Goal: Task Accomplishment & Management: Manage account settings

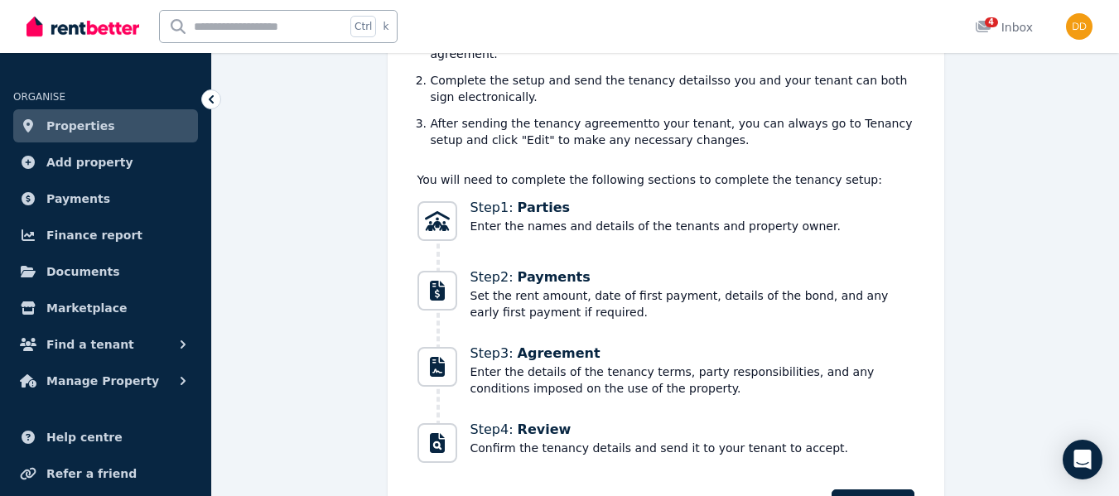
scroll to position [344, 0]
click at [173, 337] on button "Find a tenant" at bounding box center [105, 344] width 185 height 33
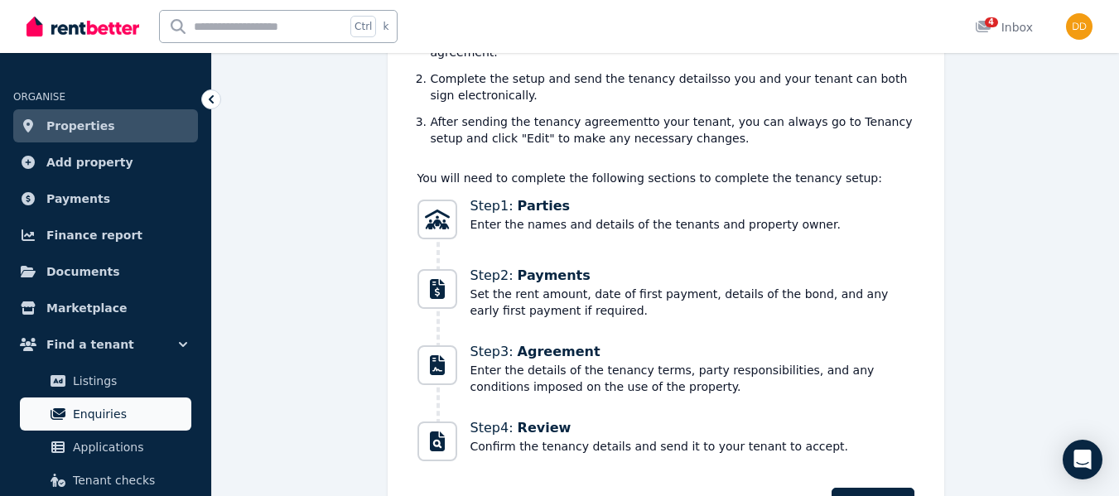
click at [114, 404] on span "Enquiries" at bounding box center [129, 414] width 112 height 20
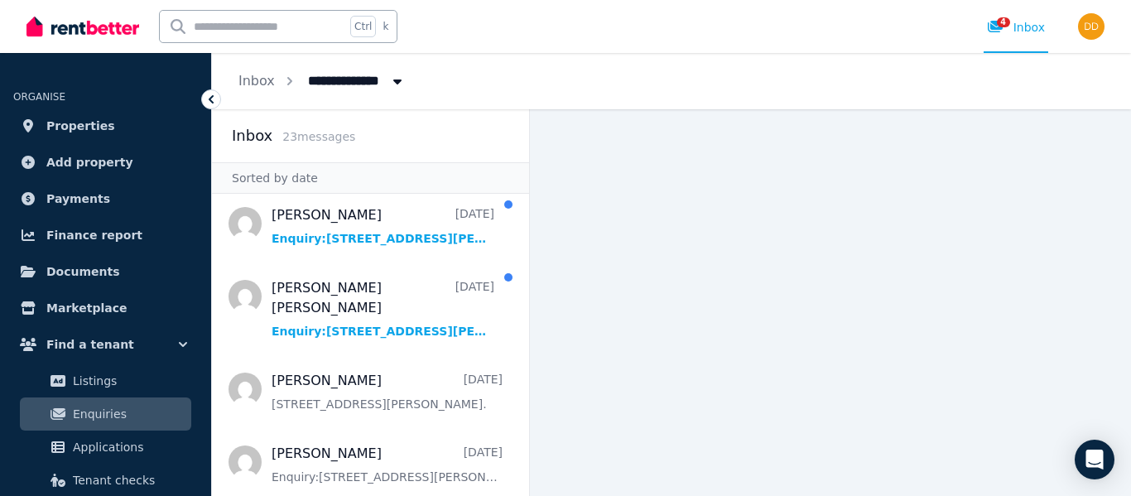
scroll to position [166, 0]
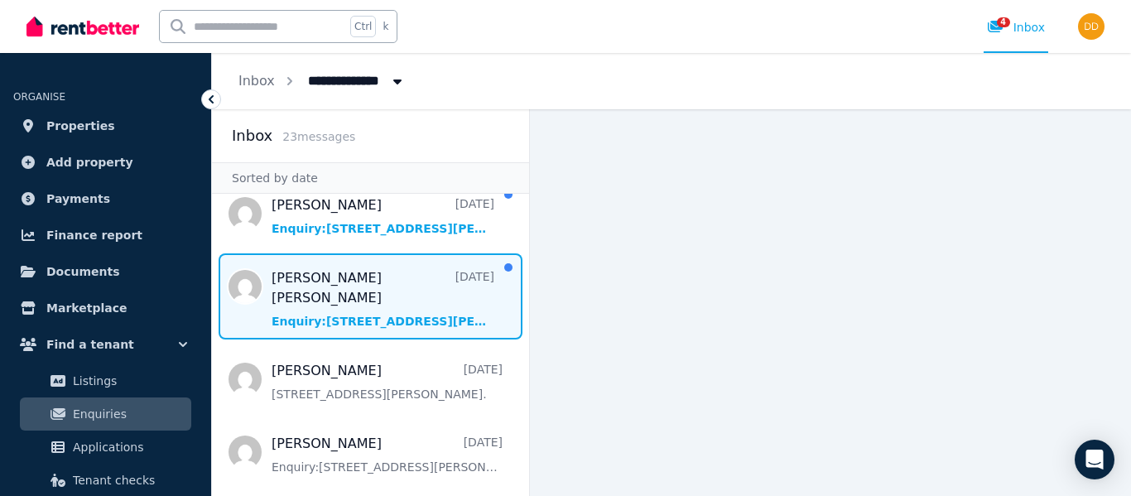
click at [336, 282] on span "Message list" at bounding box center [370, 296] width 317 height 86
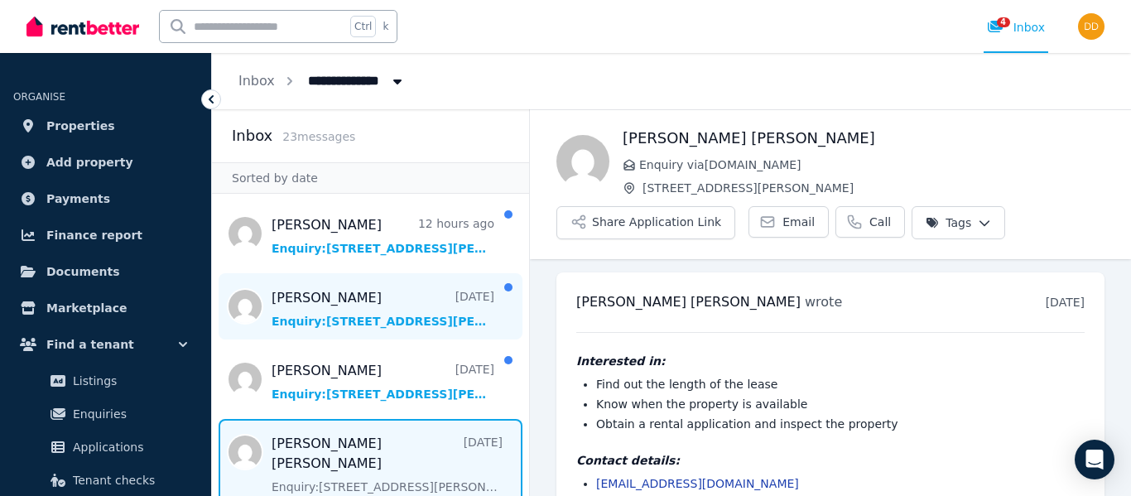
scroll to position [49, 0]
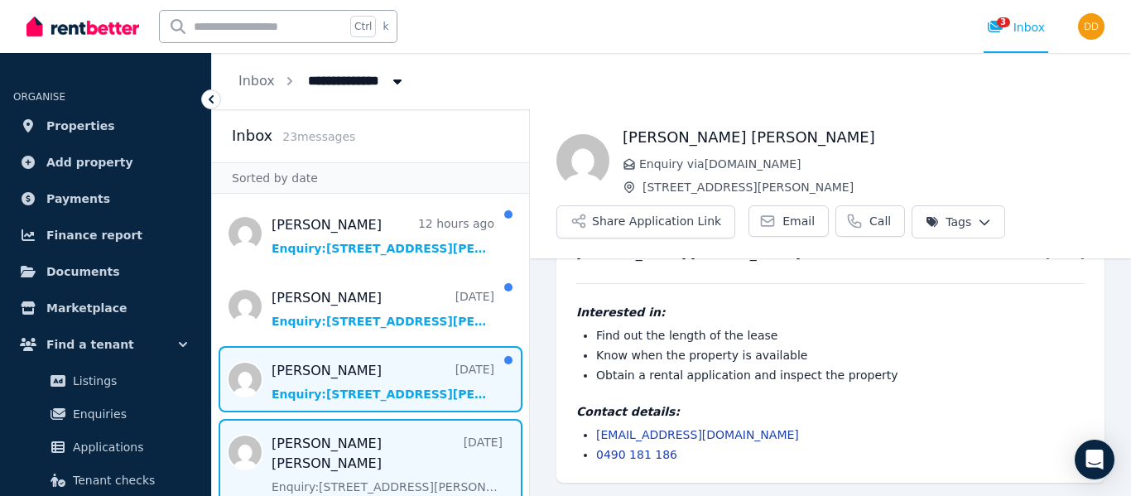
click at [292, 386] on span "Message list" at bounding box center [370, 379] width 317 height 66
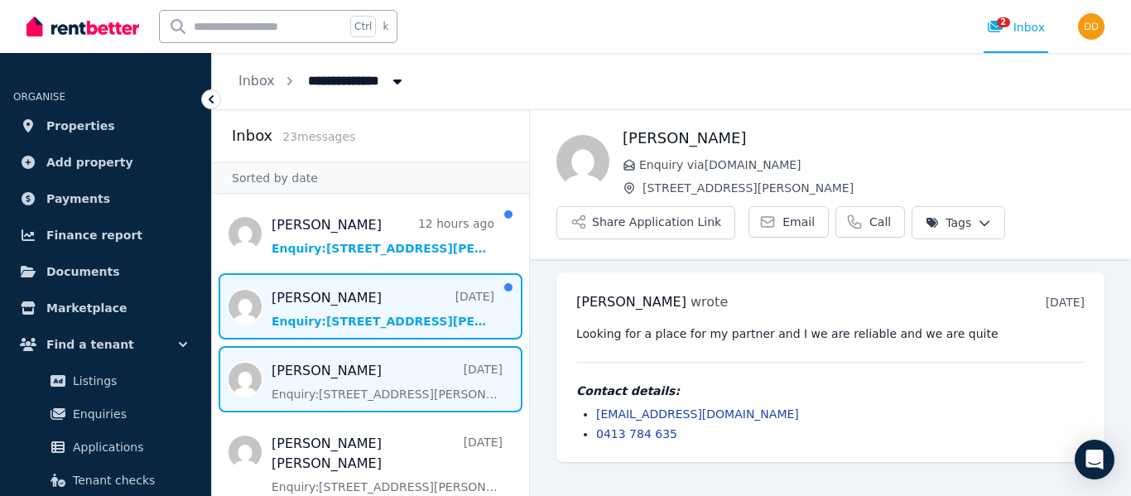
click at [306, 321] on span "Message list" at bounding box center [370, 306] width 317 height 66
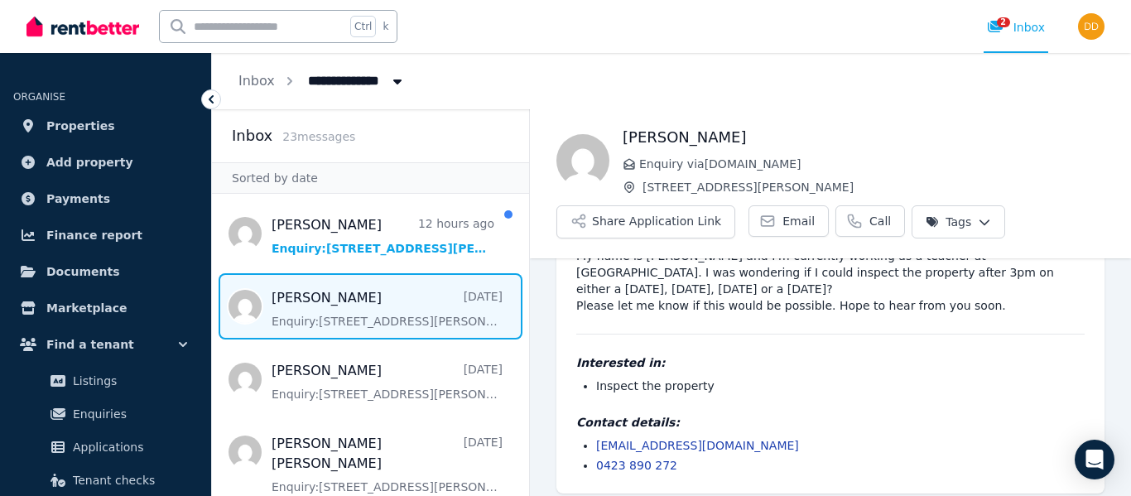
scroll to position [122, 0]
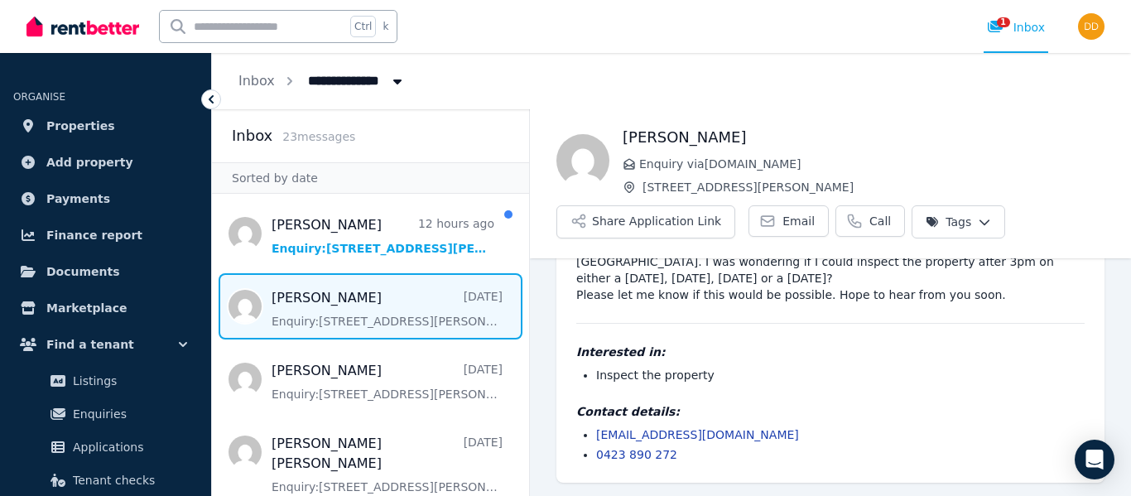
click at [641, 437] on link "[EMAIL_ADDRESS][DOMAIN_NAME]" at bounding box center [697, 434] width 203 height 13
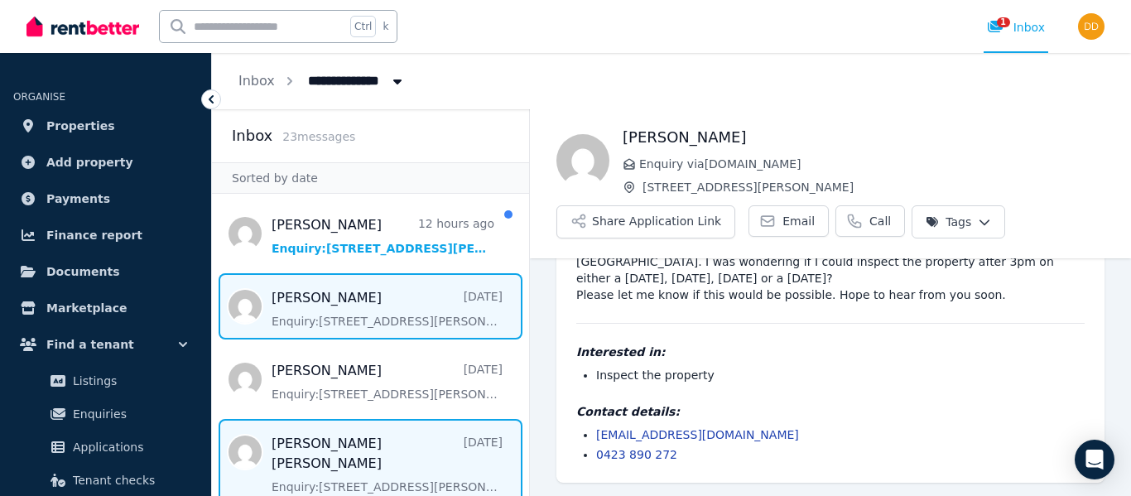
click at [353, 446] on span "Message list" at bounding box center [370, 462] width 317 height 86
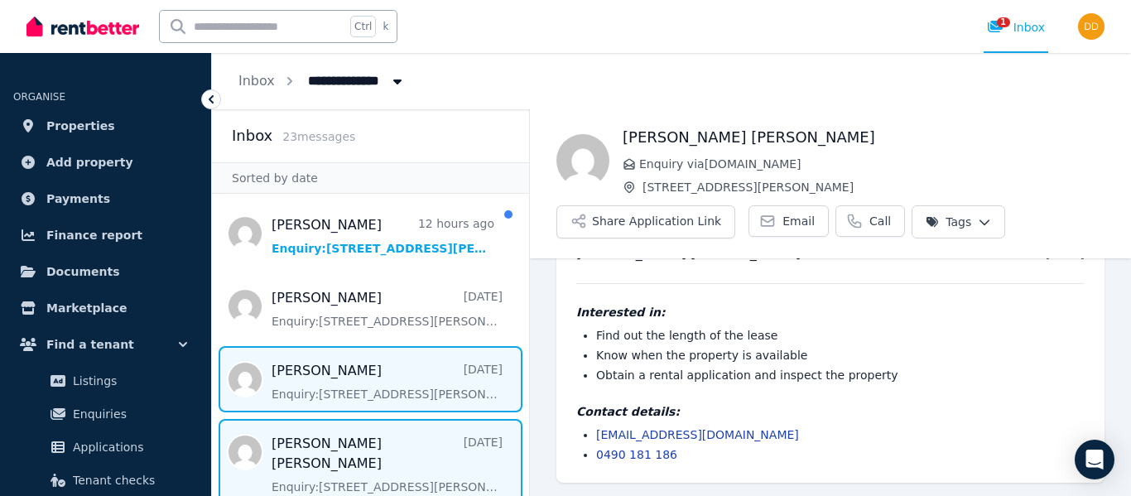
click at [390, 383] on span "Message list" at bounding box center [370, 379] width 317 height 66
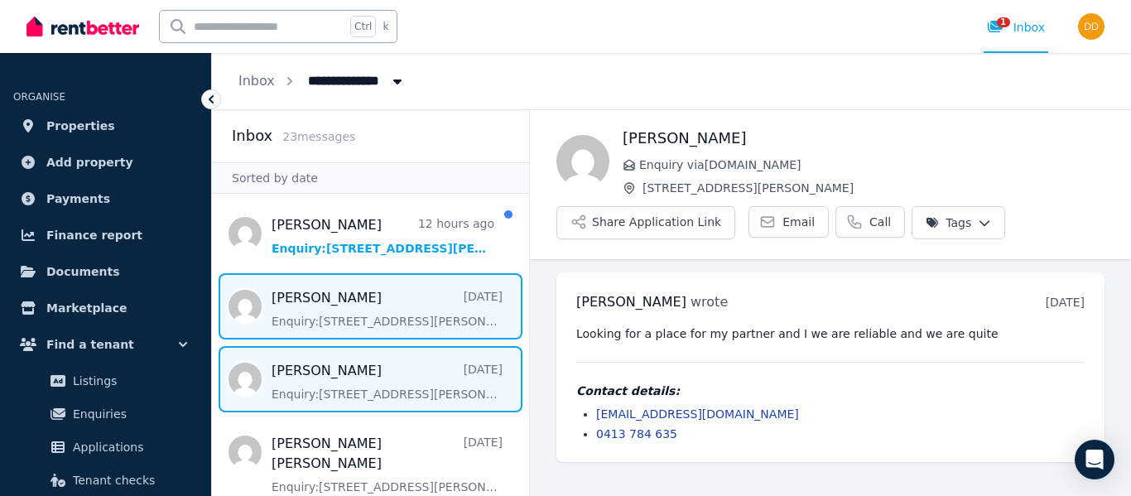
click at [346, 300] on span "Message list" at bounding box center [370, 306] width 317 height 66
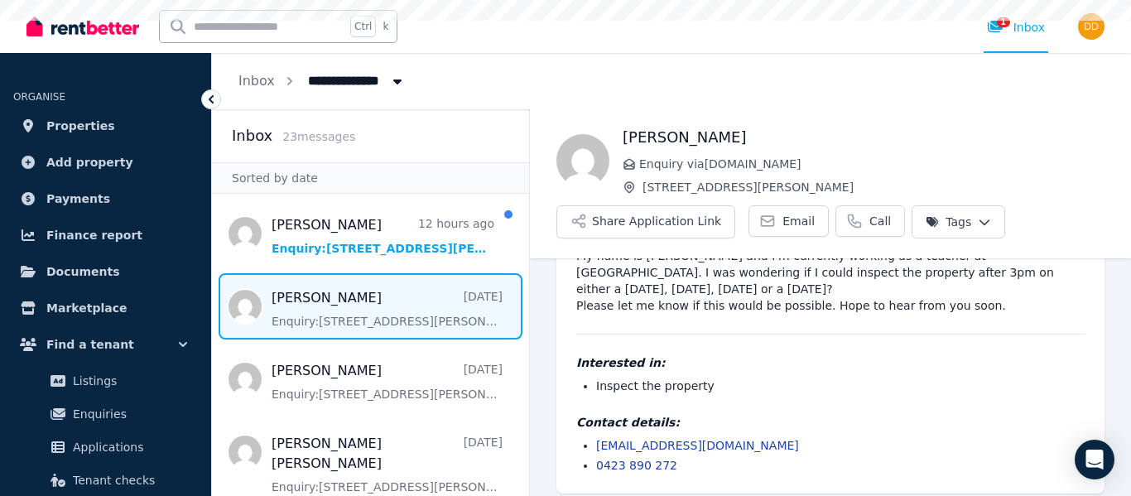
scroll to position [122, 0]
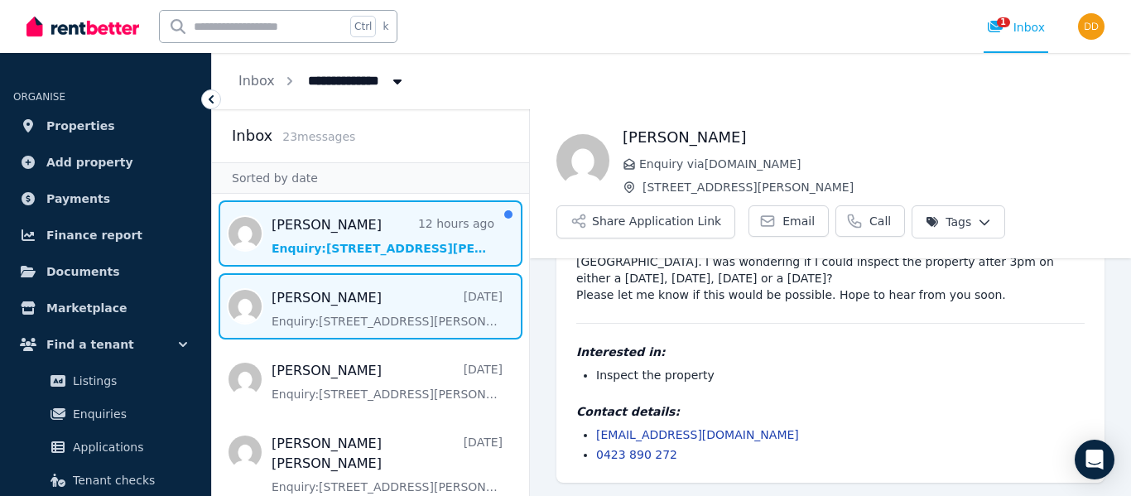
click at [302, 234] on span "Message list" at bounding box center [370, 233] width 317 height 66
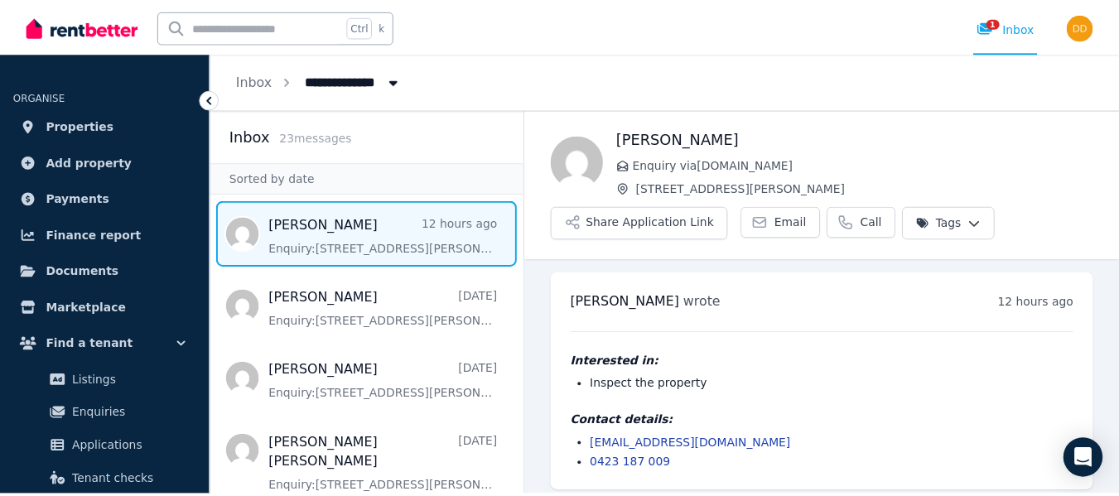
scroll to position [9, 0]
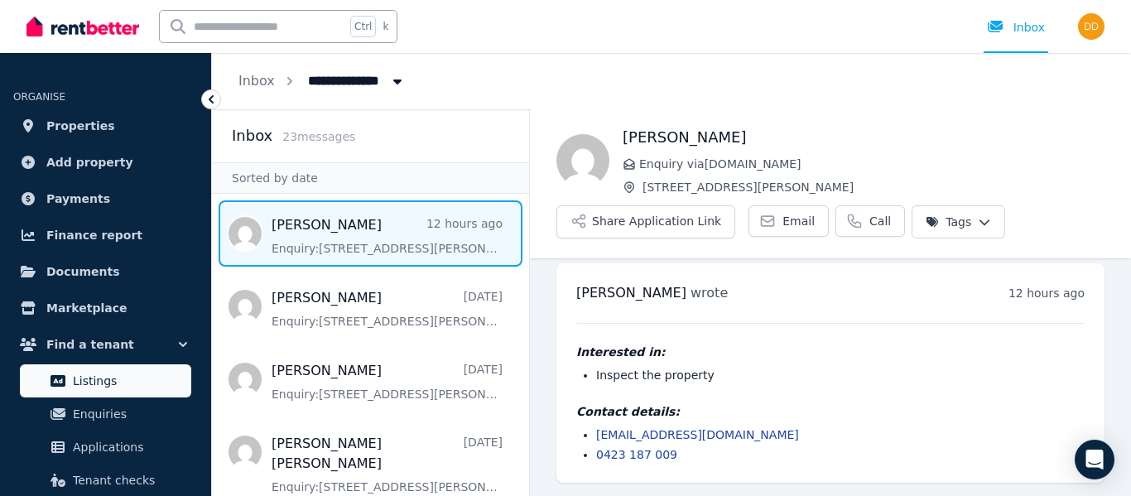
click at [71, 385] on link "Listings" at bounding box center [105, 380] width 171 height 33
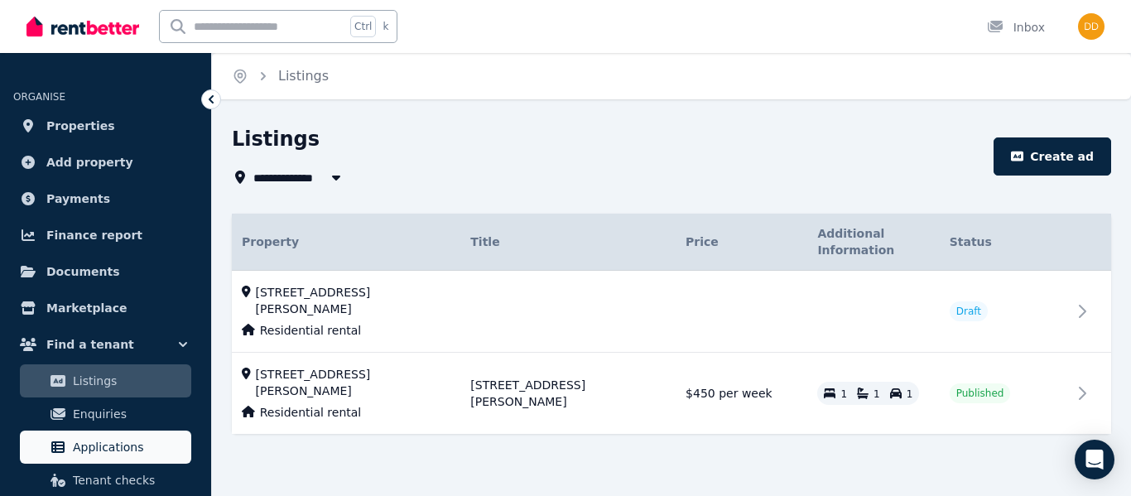
click at [75, 446] on span "Applications" at bounding box center [129, 447] width 112 height 20
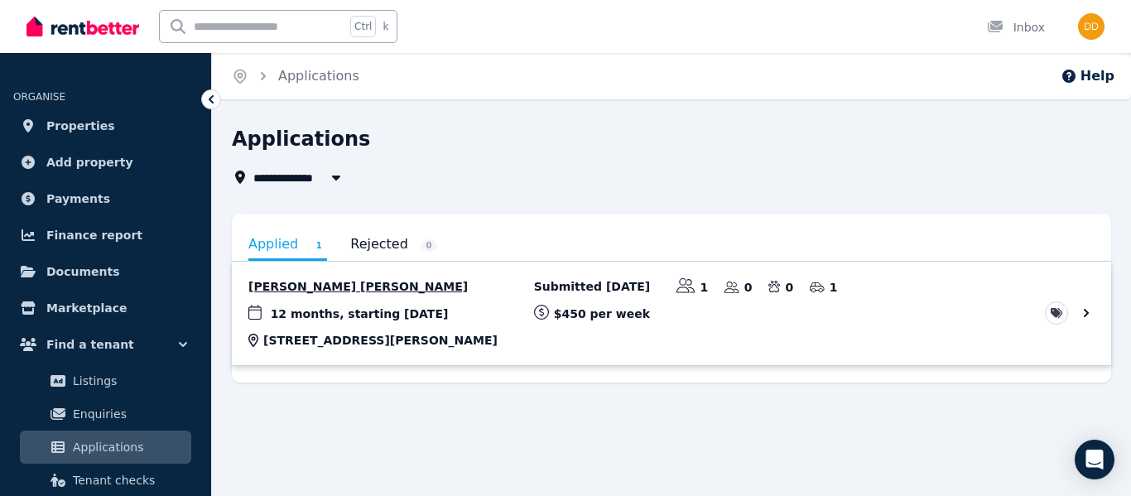
click at [1078, 314] on link "View application: Cooper Attwood" at bounding box center [672, 314] width 880 height 104
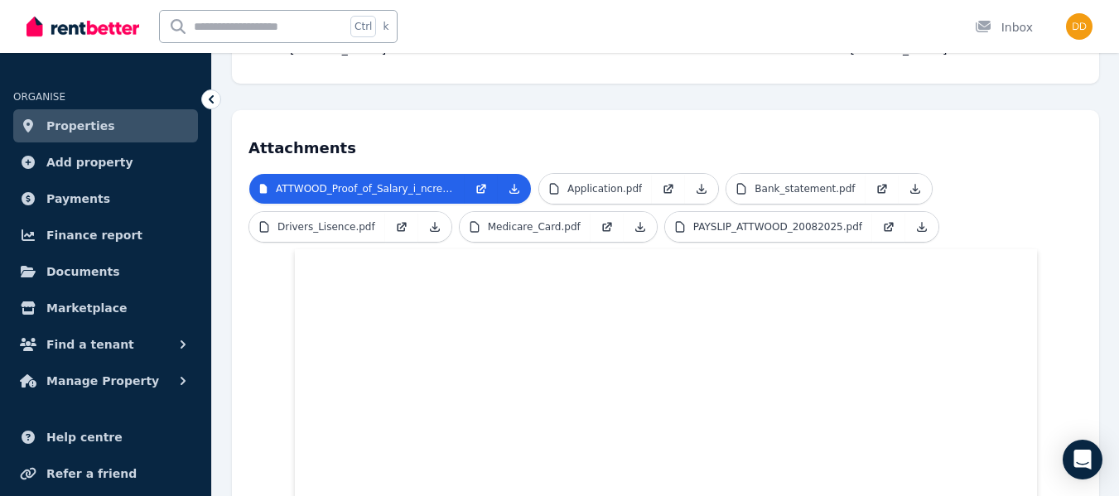
scroll to position [298, 0]
